Goal: Find specific page/section: Find specific page/section

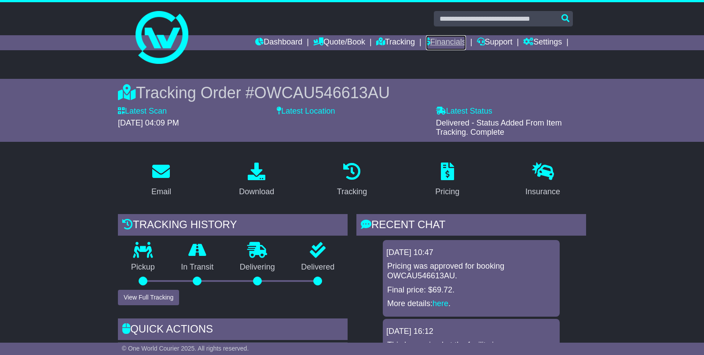
click at [428, 40] on link "Financials" at bounding box center [446, 42] width 40 height 15
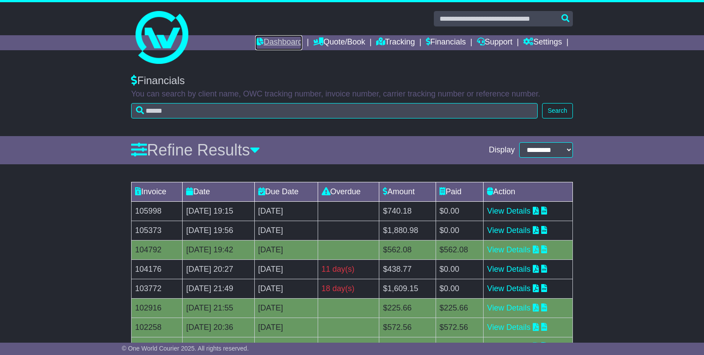
click at [265, 43] on link "Dashboard" at bounding box center [278, 42] width 47 height 15
